Goal: Transaction & Acquisition: Purchase product/service

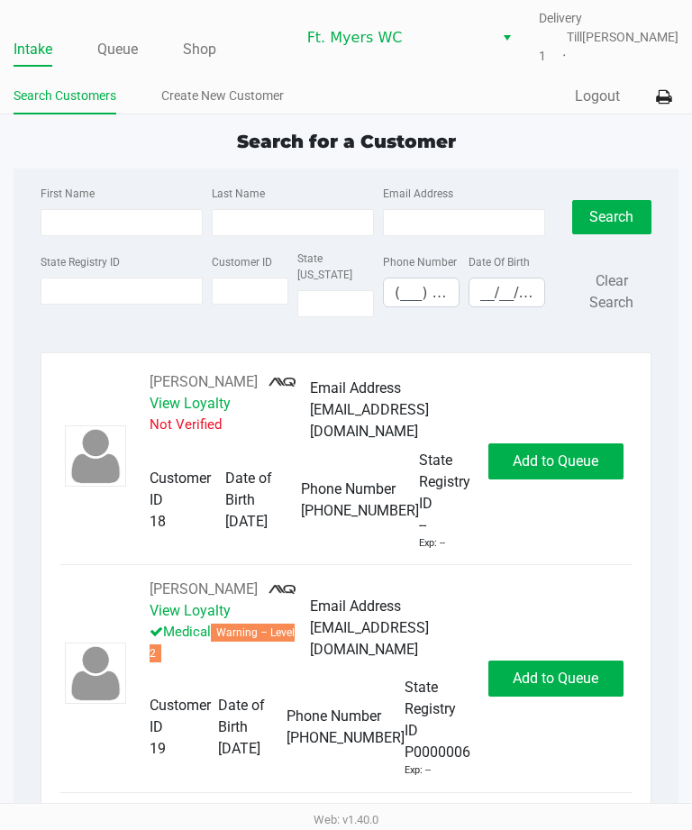
click at [124, 56] on link "Queue" at bounding box center [117, 49] width 41 height 25
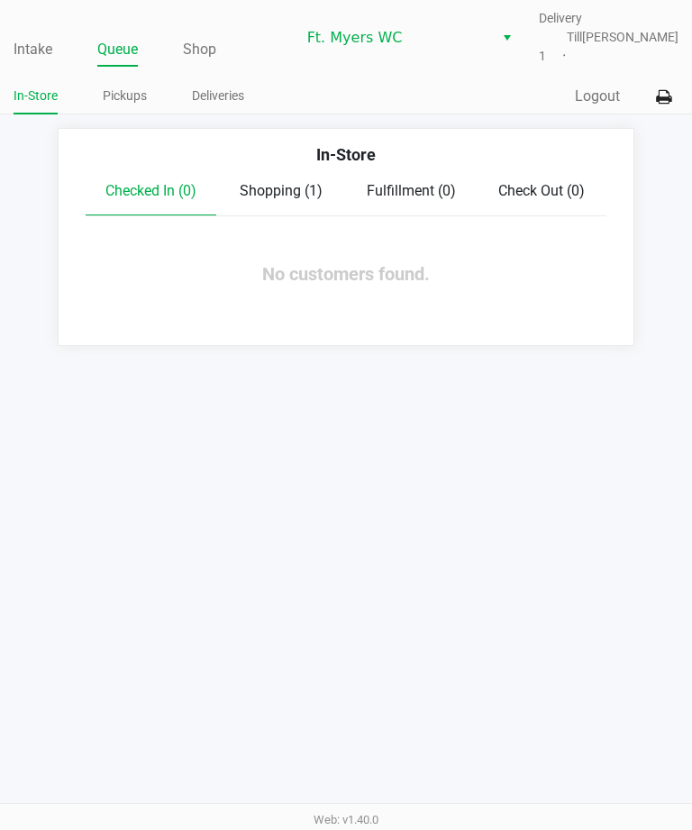
click at [258, 190] on span "Shopping (1)" at bounding box center [281, 190] width 83 height 17
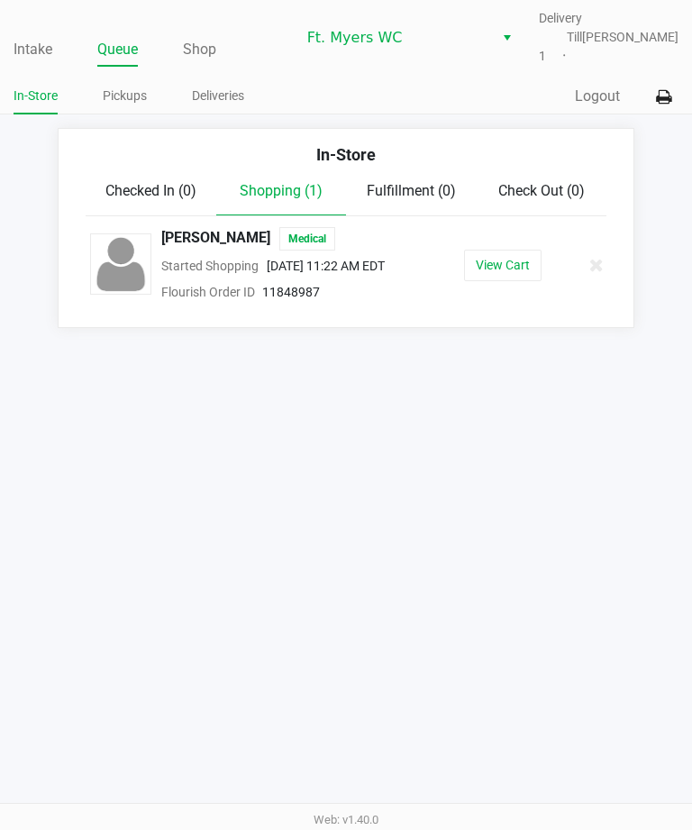
click at [148, 195] on span "Checked In (0)" at bounding box center [150, 190] width 91 height 17
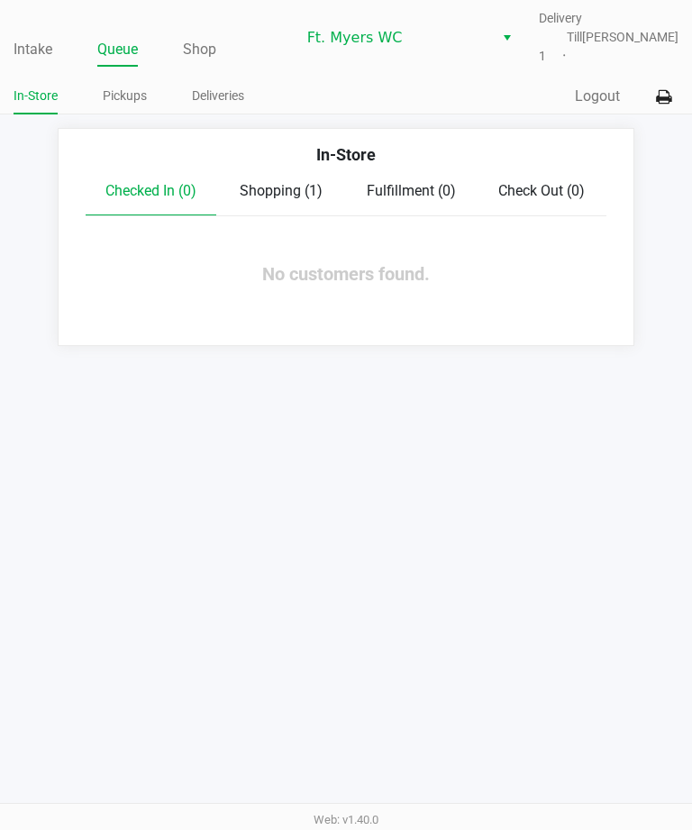
click at [222, 89] on link "Deliveries" at bounding box center [218, 96] width 52 height 23
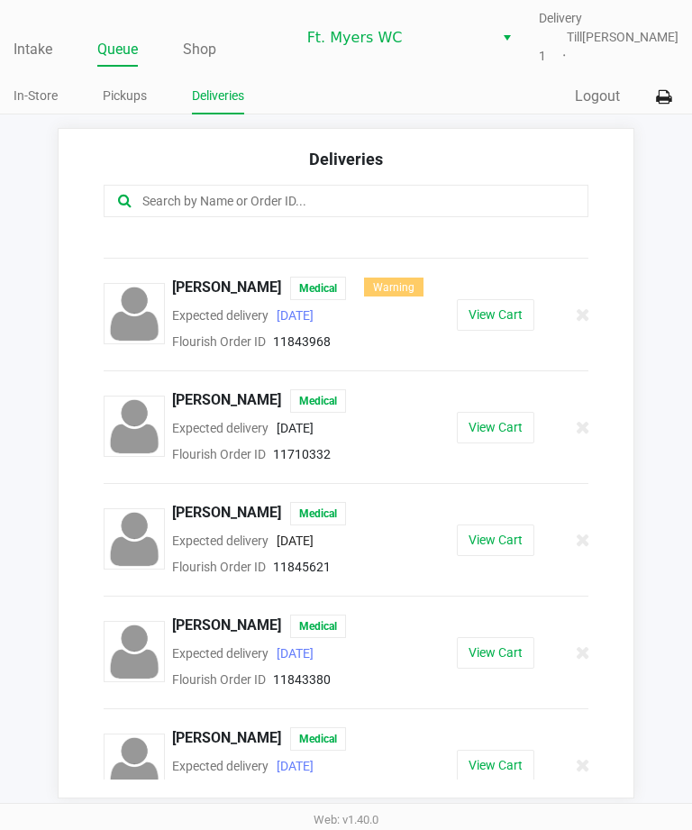
scroll to position [413, 0]
click at [489, 767] on button "View Cart" at bounding box center [495, 766] width 77 height 32
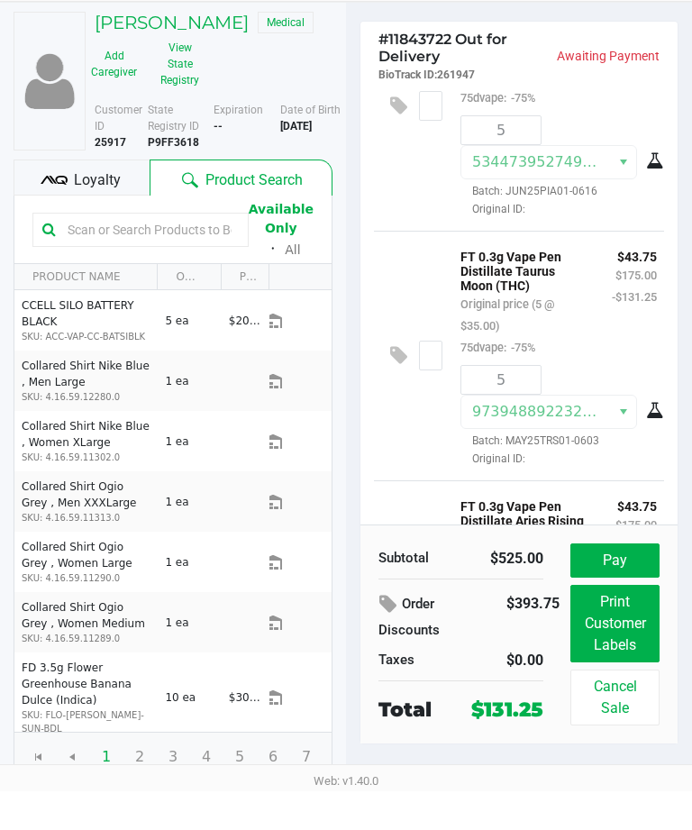
scroll to position [16, 0]
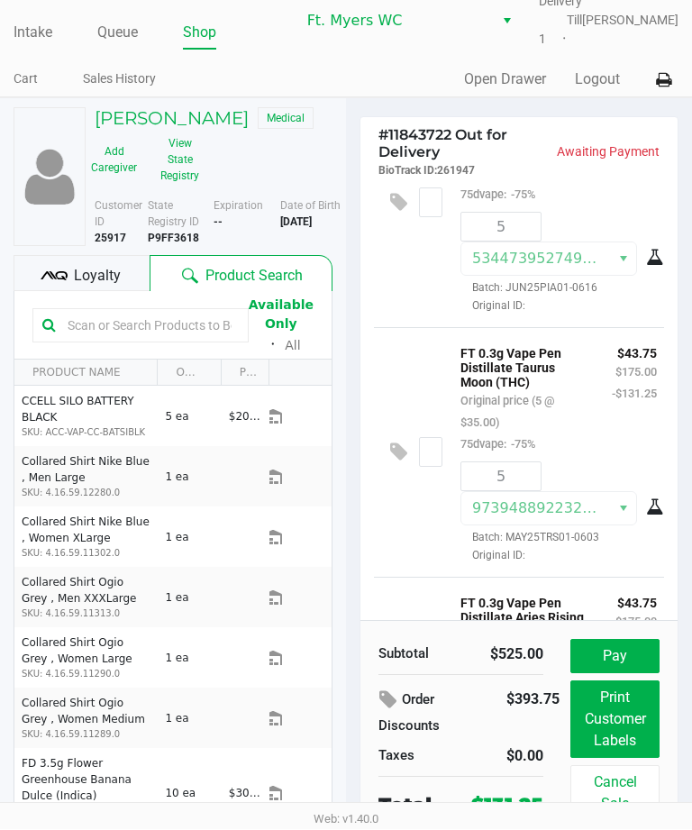
click at [616, 640] on button "Pay" at bounding box center [614, 657] width 89 height 34
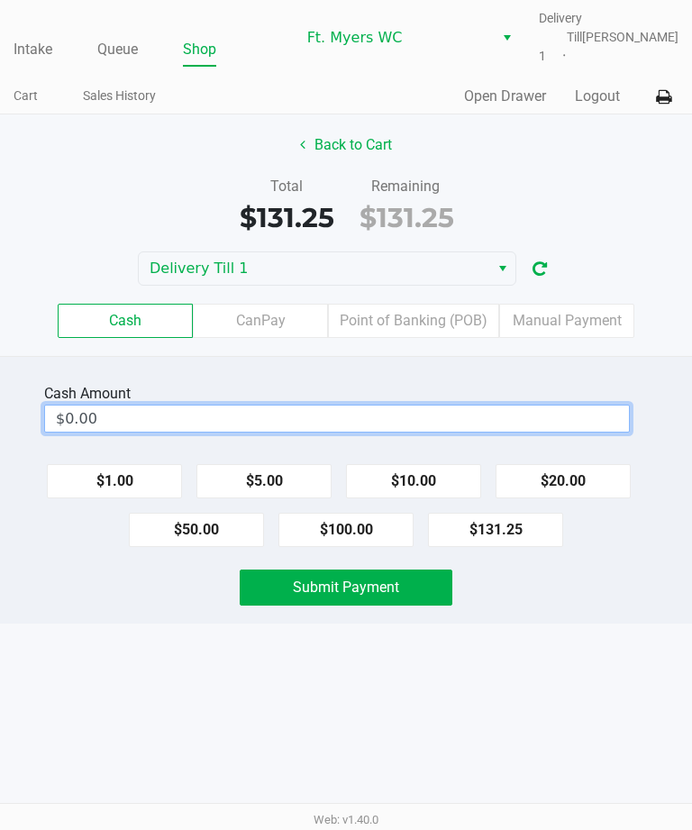
click at [459, 430] on input "$0.00" at bounding box center [337, 418] width 584 height 26
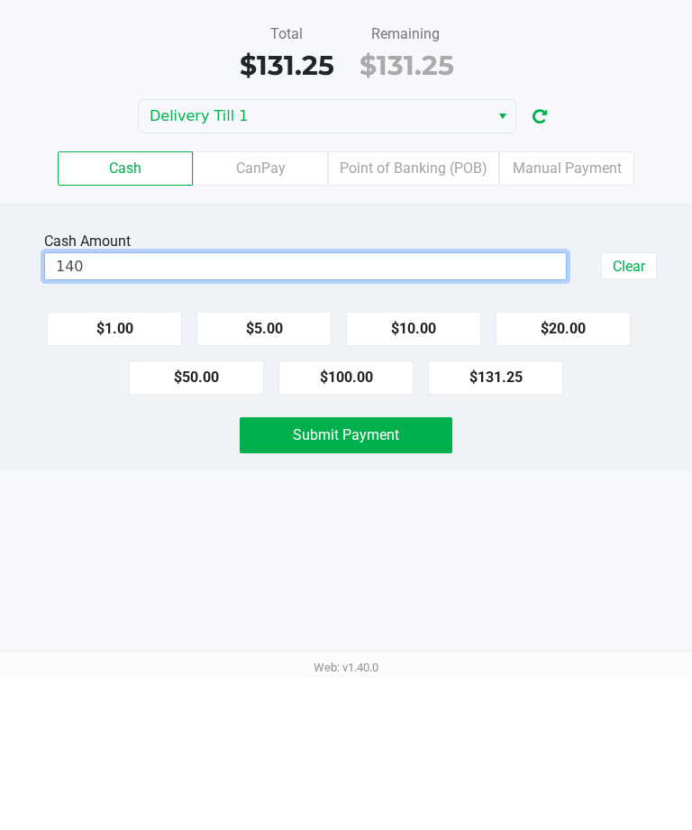
click at [380, 578] on span "Submit Payment" at bounding box center [346, 586] width 106 height 17
type input "$140.00"
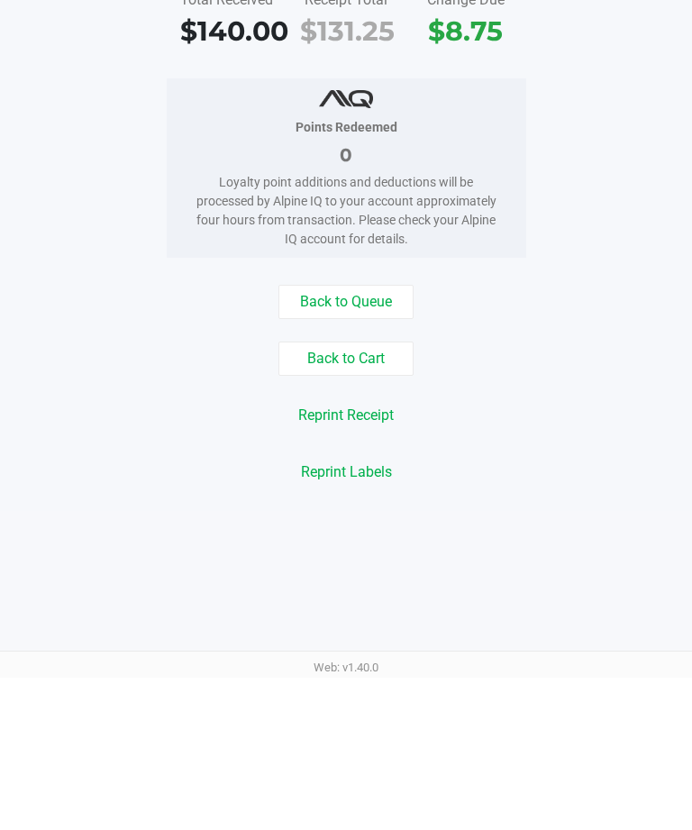
click at [41, 50] on link "Intake" at bounding box center [33, 49] width 39 height 25
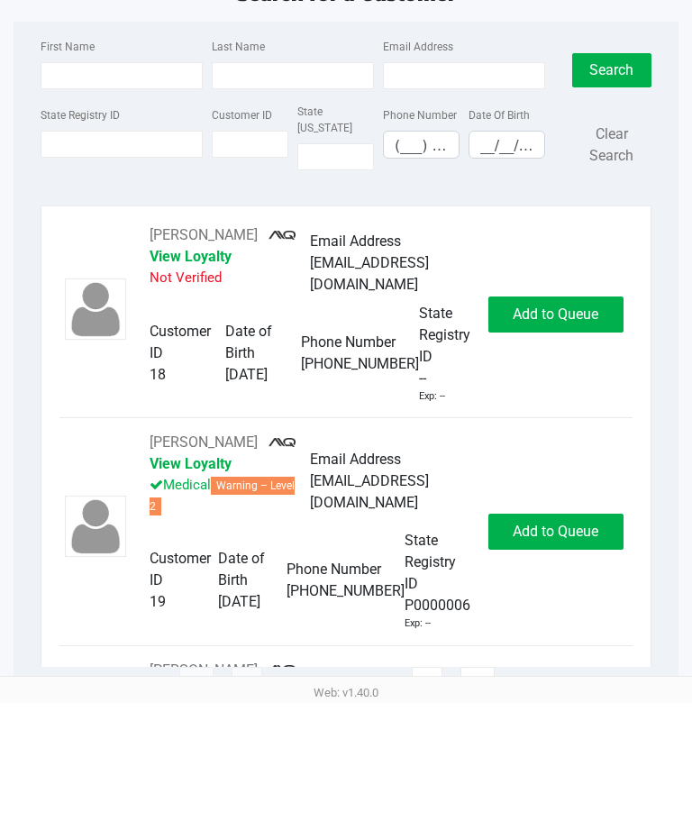
scroll to position [24, 0]
